Goal: Information Seeking & Learning: Learn about a topic

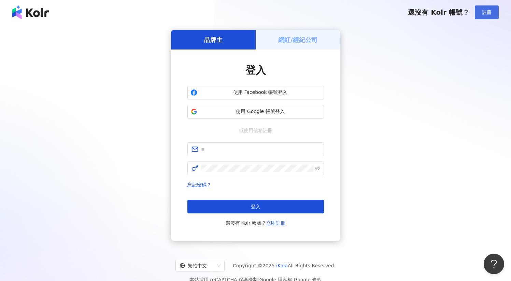
click at [476, 9] on button "註冊" at bounding box center [487, 12] width 24 height 14
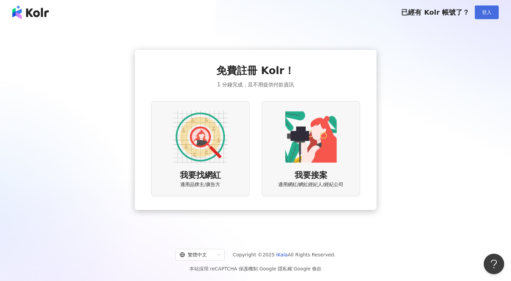
click at [478, 13] on button "登入" at bounding box center [487, 12] width 24 height 14
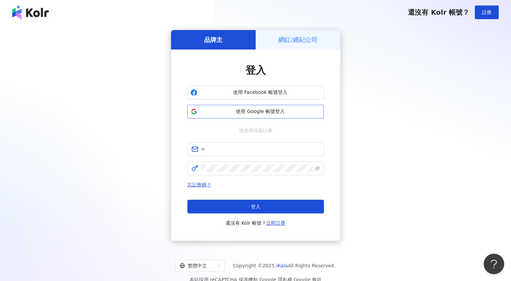
click at [257, 106] on button "使用 Google 帳號登入" at bounding box center [256, 112] width 137 height 14
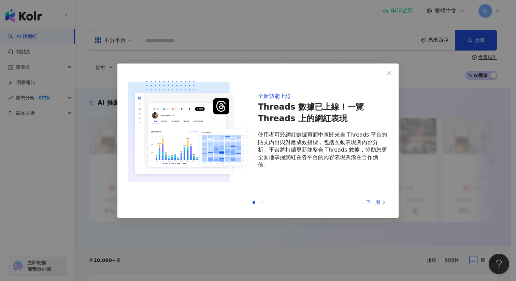
click at [378, 208] on div "上一則 下一則" at bounding box center [258, 202] width 260 height 14
click at [377, 205] on div "下一則" at bounding box center [362, 203] width 51 height 8
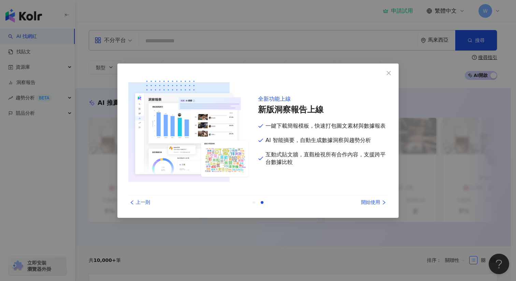
click at [377, 205] on div "開始使用" at bounding box center [362, 203] width 51 height 8
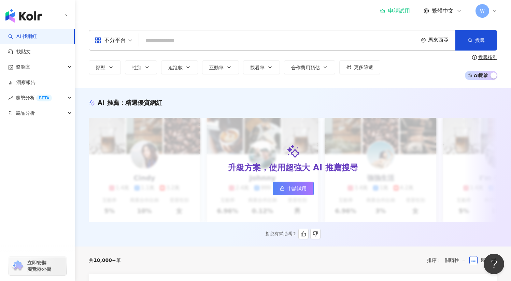
click at [286, 184] on link "申請試用" at bounding box center [293, 189] width 41 height 14
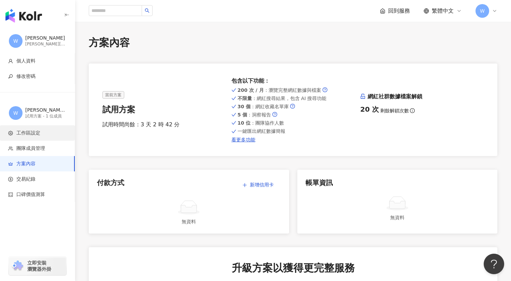
click at [38, 132] on span "工作區設定" at bounding box center [28, 133] width 24 height 7
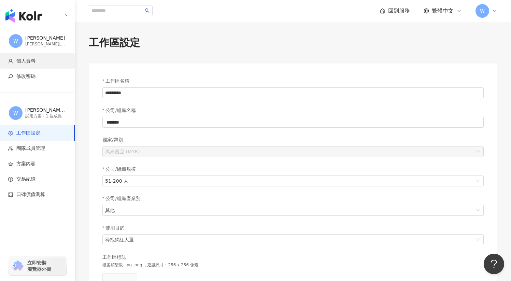
click at [23, 58] on span "個人資料" at bounding box center [25, 61] width 19 height 7
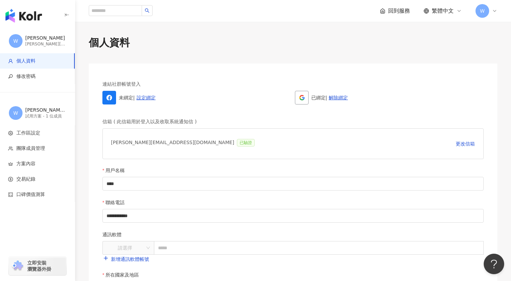
click at [34, 11] on img "button" at bounding box center [23, 16] width 37 height 14
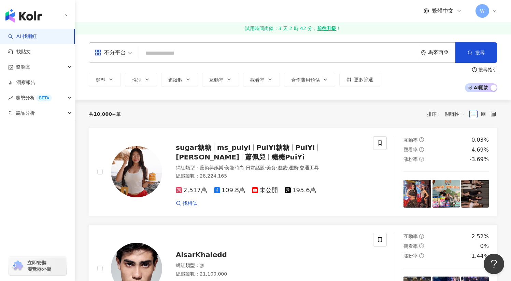
click at [115, 52] on div "不分平台" at bounding box center [110, 52] width 31 height 11
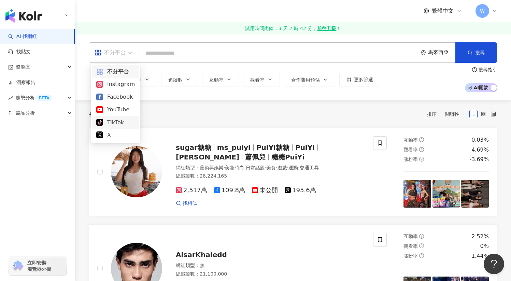
click at [116, 123] on div "TikTok" at bounding box center [115, 122] width 39 height 9
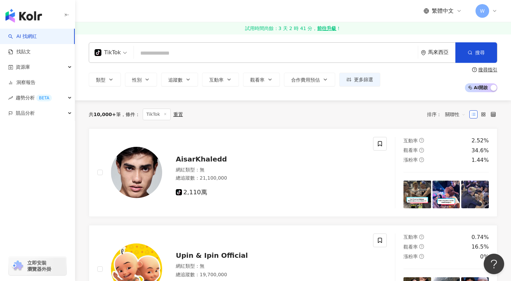
click at [431, 55] on div "馬來西亞" at bounding box center [441, 53] width 27 height 6
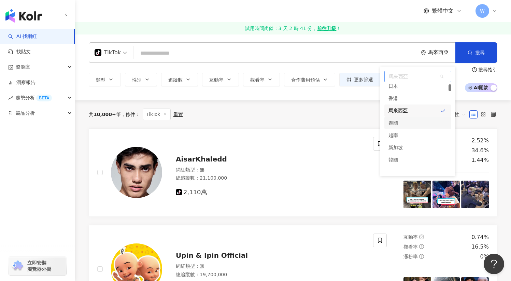
scroll to position [33, 0]
click at [409, 130] on div "越南" at bounding box center [418, 131] width 67 height 12
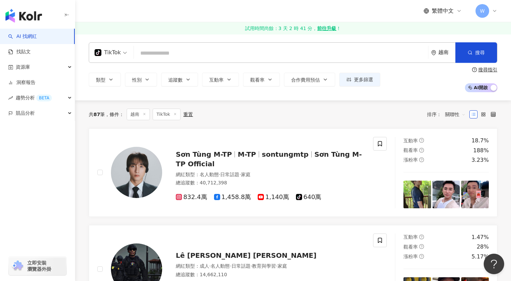
click at [436, 12] on span "繁體中文" at bounding box center [443, 11] width 22 height 8
click at [440, 41] on div "English" at bounding box center [446, 45] width 34 height 12
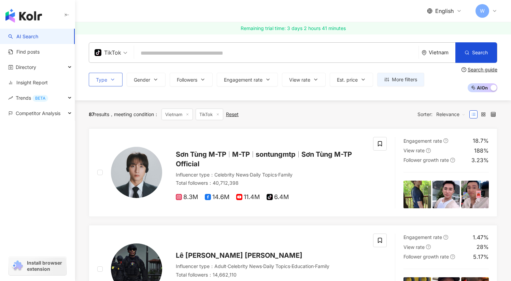
click at [109, 83] on button "Type" at bounding box center [106, 80] width 34 height 14
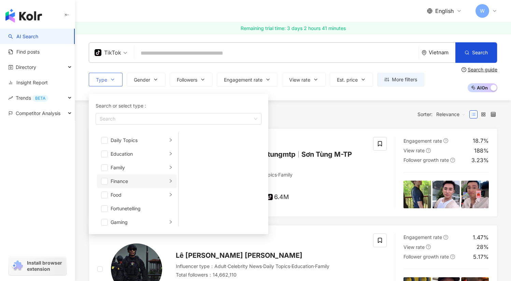
scroll to position [43, 0]
click at [121, 178] on div "Finance" at bounding box center [139, 179] width 57 height 8
click at [106, 180] on span "button" at bounding box center [104, 179] width 7 height 7
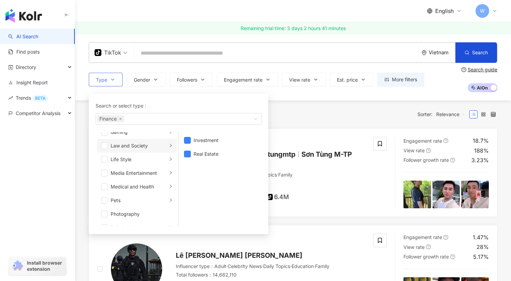
scroll to position [136, 0]
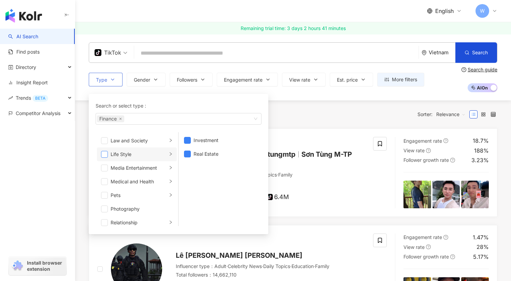
click at [107, 155] on span "button" at bounding box center [104, 154] width 7 height 7
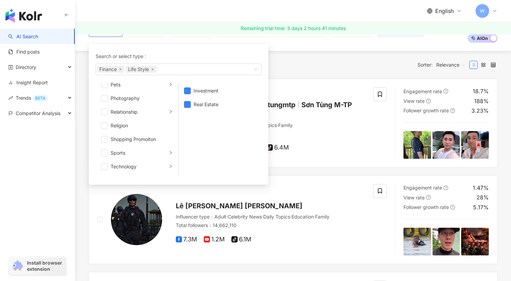
scroll to position [189, 0]
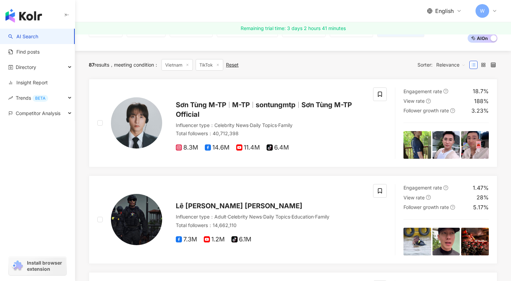
click at [323, 71] on div "87 results meeting condition ： Vietnam TikTok Reset Sorter: Relevance" at bounding box center [293, 65] width 409 height 28
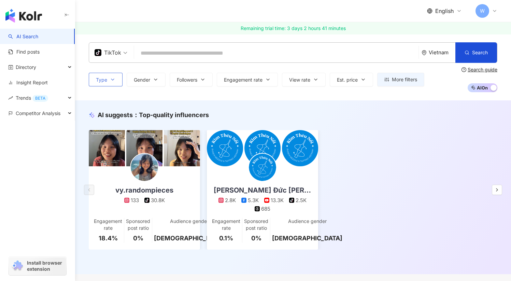
click at [115, 85] on button "Type" at bounding box center [106, 80] width 34 height 14
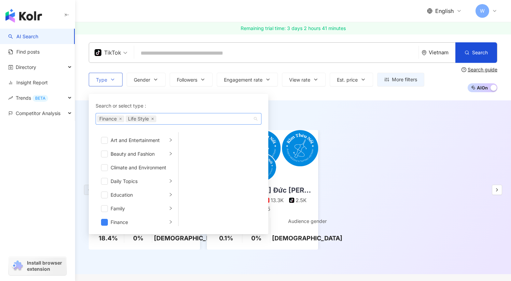
click at [154, 119] on icon "close" at bounding box center [152, 118] width 3 height 3
click at [296, 108] on div "AI suggests ： Top-quality influencers vy.randompieces 133 tiktok-icon 30.8K Eng…" at bounding box center [293, 187] width 436 height 174
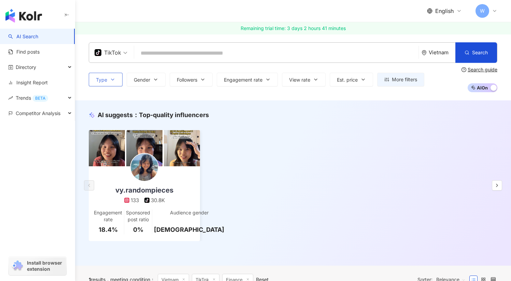
click at [114, 82] on button "Type" at bounding box center [106, 80] width 34 height 14
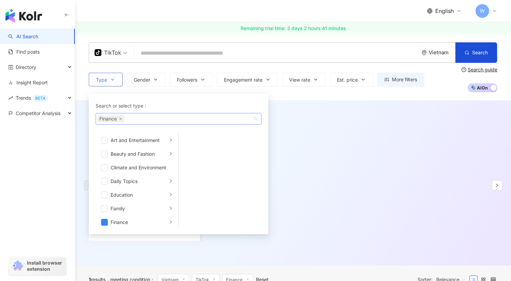
click at [119, 120] on span "Finance" at bounding box center [110, 118] width 27 height 7
click at [122, 120] on span "Finance" at bounding box center [110, 118] width 27 height 7
click at [121, 119] on icon "close" at bounding box center [121, 119] width 2 height 2
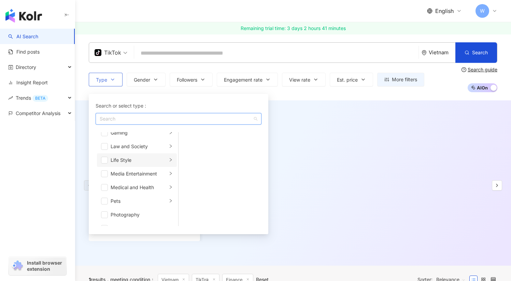
click at [133, 161] on div "Life Style" at bounding box center [139, 160] width 57 height 8
click at [106, 161] on span "button" at bounding box center [104, 160] width 7 height 7
click at [345, 106] on div "AI suggests ： Top-quality influencers vy.randompieces 133 tiktok-icon 30.8K Eng…" at bounding box center [293, 182] width 436 height 165
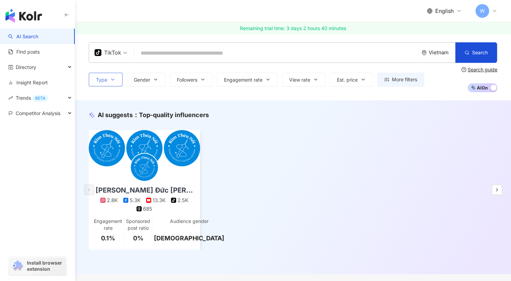
click at [114, 79] on icon "button" at bounding box center [112, 79] width 5 height 5
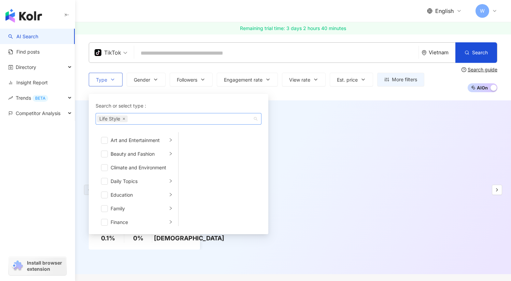
click at [124, 117] on icon "close" at bounding box center [124, 118] width 3 height 3
click at [289, 101] on div "AI suggests ： Top-quality influencers Nguyễn Đức Phương 2.8K 5.3K 13.3K tiktok-…" at bounding box center [293, 187] width 436 height 174
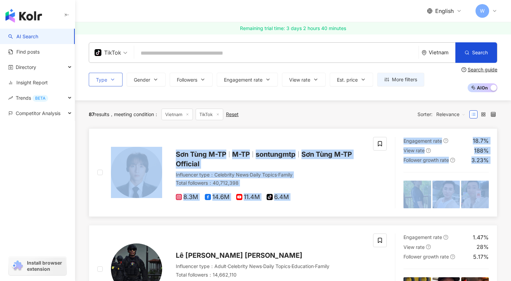
click at [297, 189] on div "8.3M 14.6M 11.4M tiktok-icon 6.4M" at bounding box center [270, 194] width 189 height 13
click at [317, 190] on div "8.3M 14.6M 11.4M tiktok-icon 6.4M" at bounding box center [270, 194] width 189 height 13
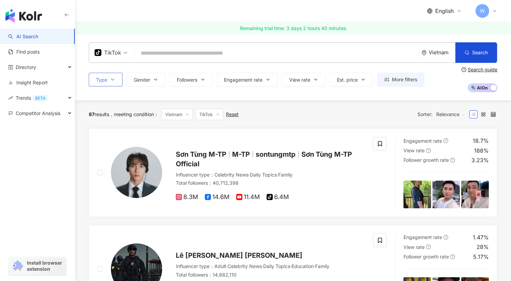
click at [299, 112] on div "87 results meeting condition ： Vietnam TikTok Reset Sorter: Relevance" at bounding box center [293, 115] width 409 height 12
click at [280, 199] on span "tiktok-icon 6.4M" at bounding box center [278, 197] width 22 height 7
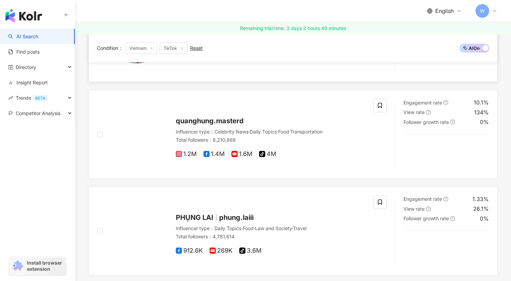
scroll to position [427, 0]
